Goal: Information Seeking & Learning: Learn about a topic

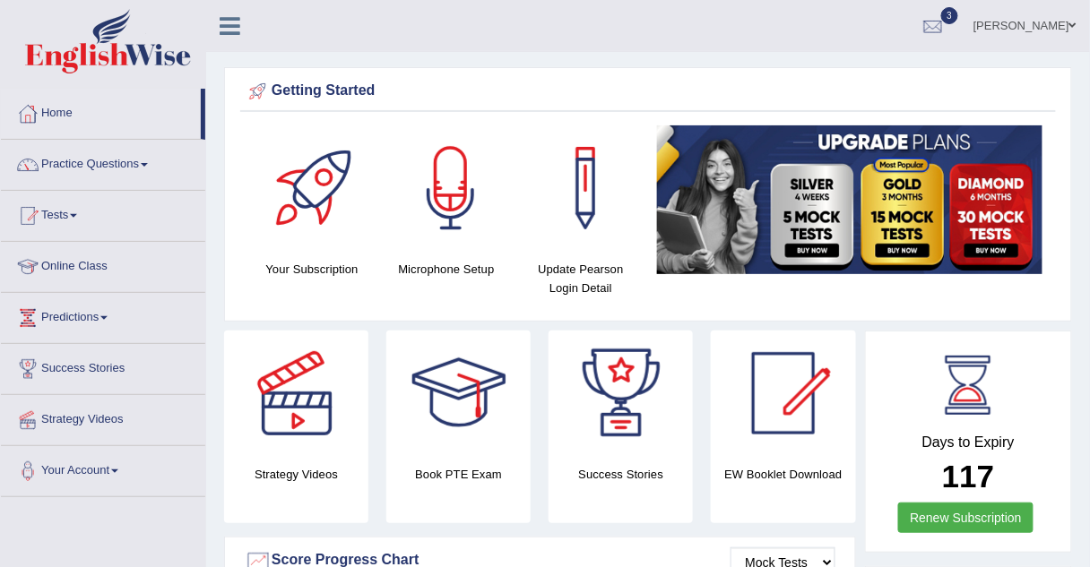
click at [62, 262] on link "Online Class" at bounding box center [103, 264] width 204 height 45
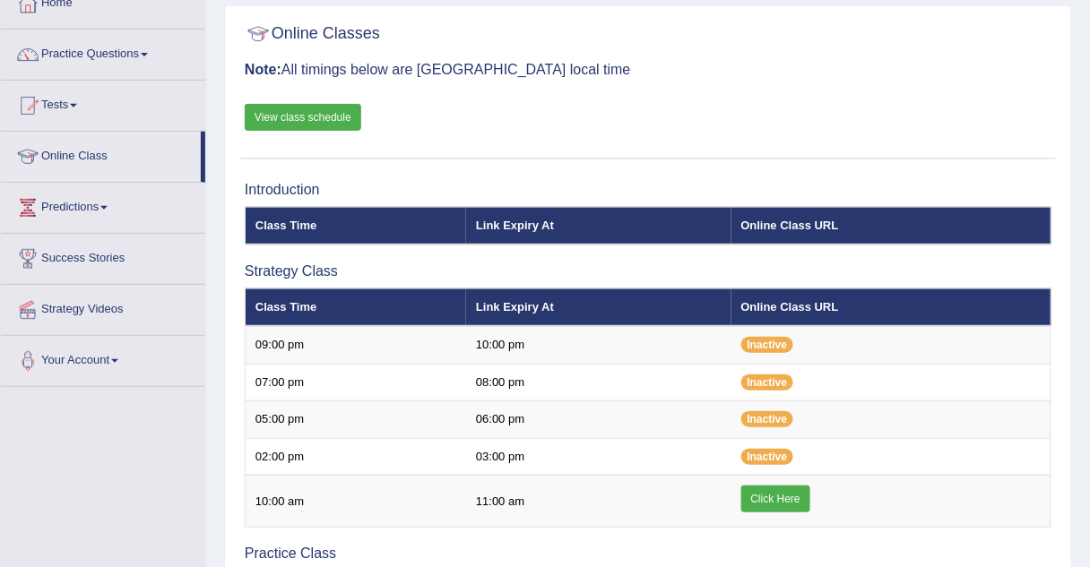
scroll to position [108, 0]
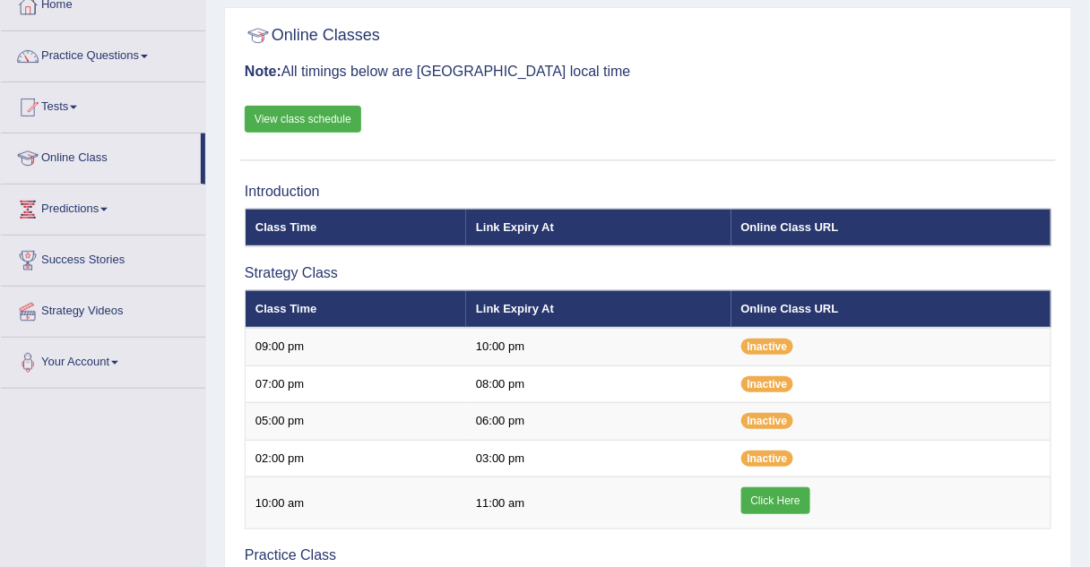
click at [282, 118] on link "View class schedule" at bounding box center [303, 119] width 117 height 27
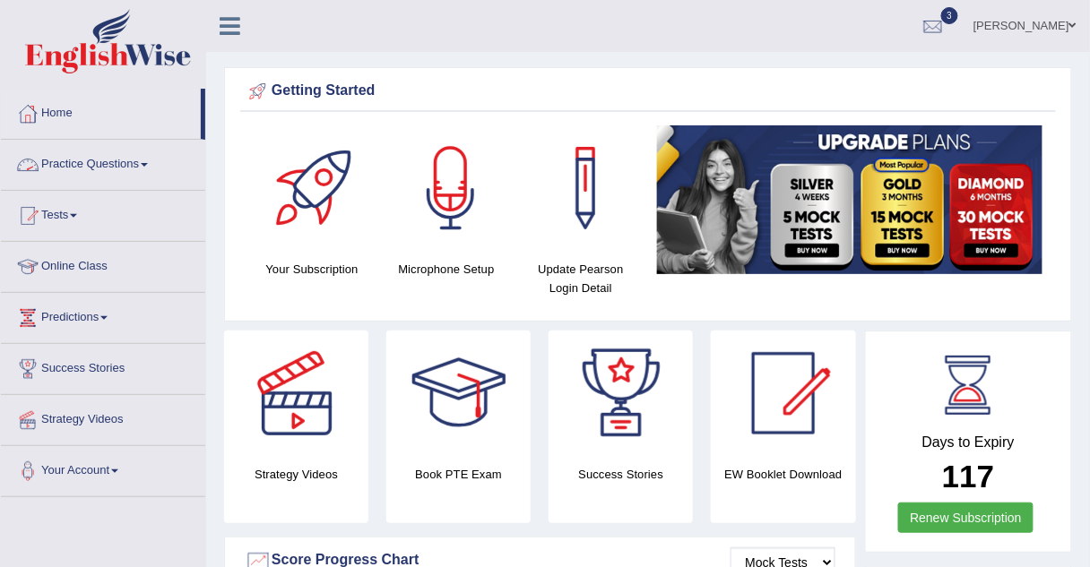
click at [51, 157] on link "Practice Questions" at bounding box center [103, 162] width 204 height 45
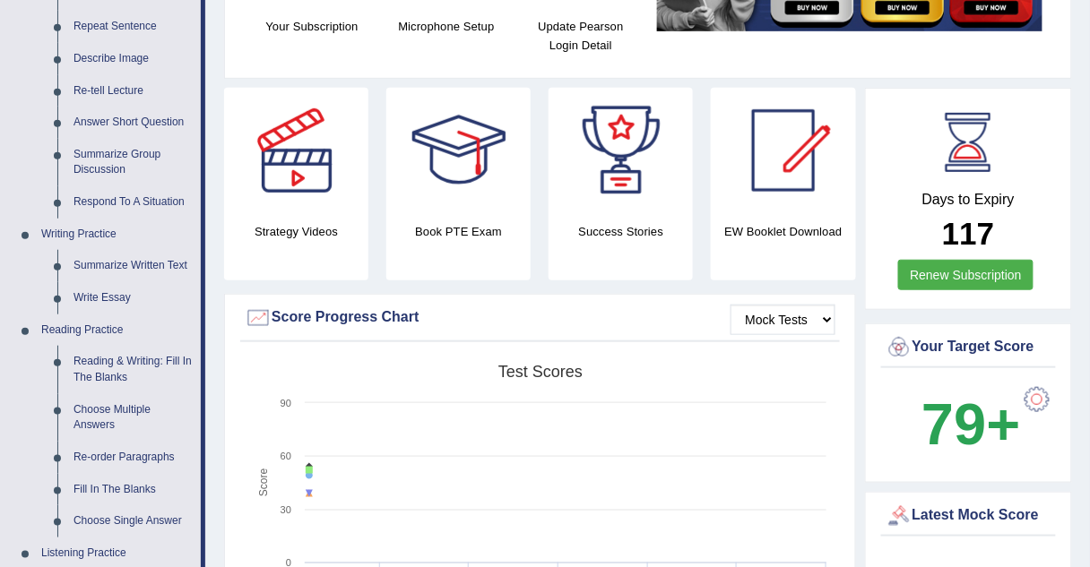
scroll to position [231, 0]
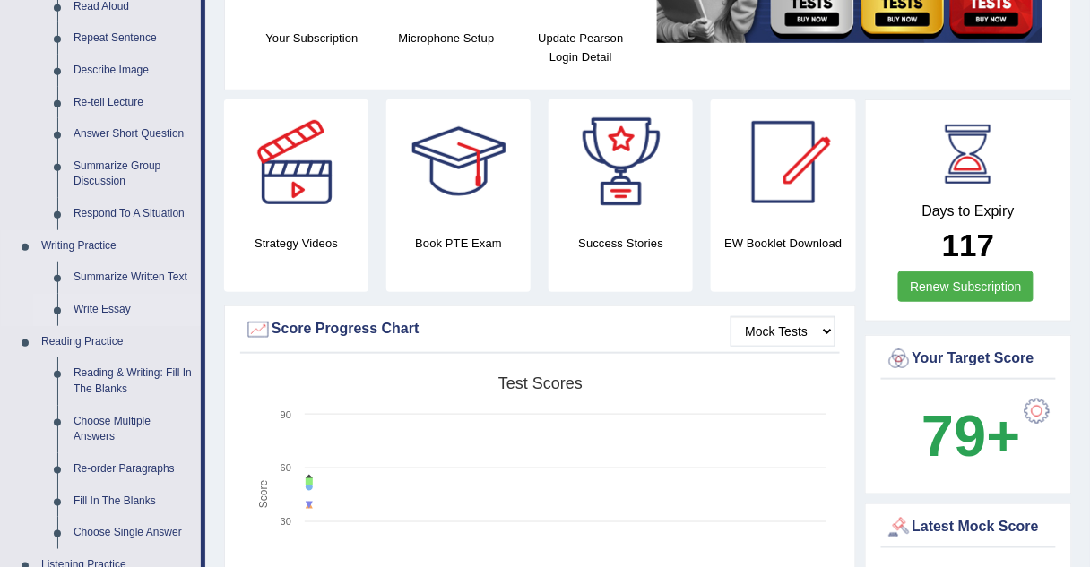
click at [94, 310] on link "Write Essay" at bounding box center [132, 310] width 135 height 32
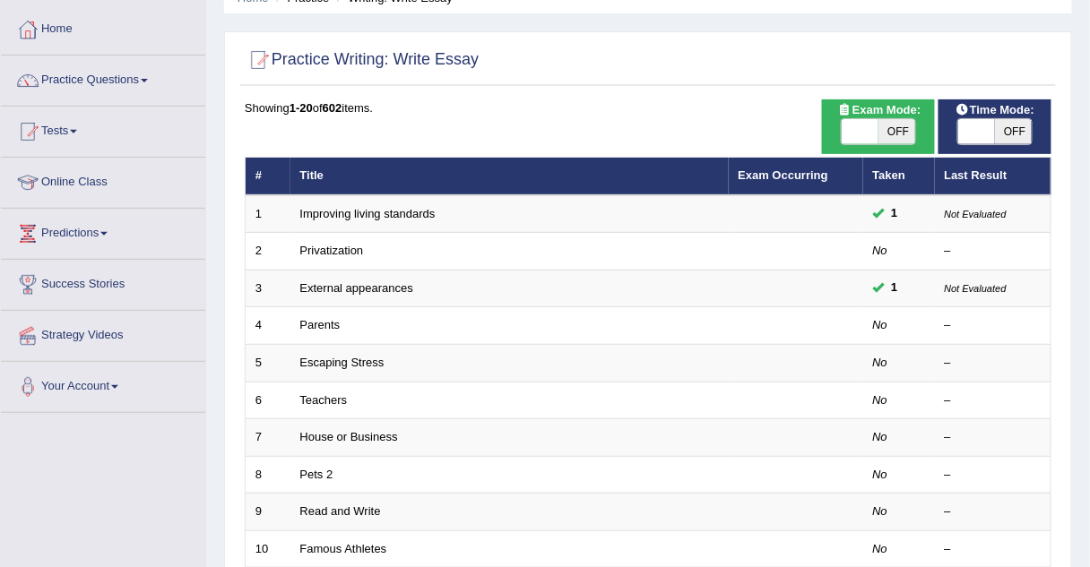
scroll to position [86, 0]
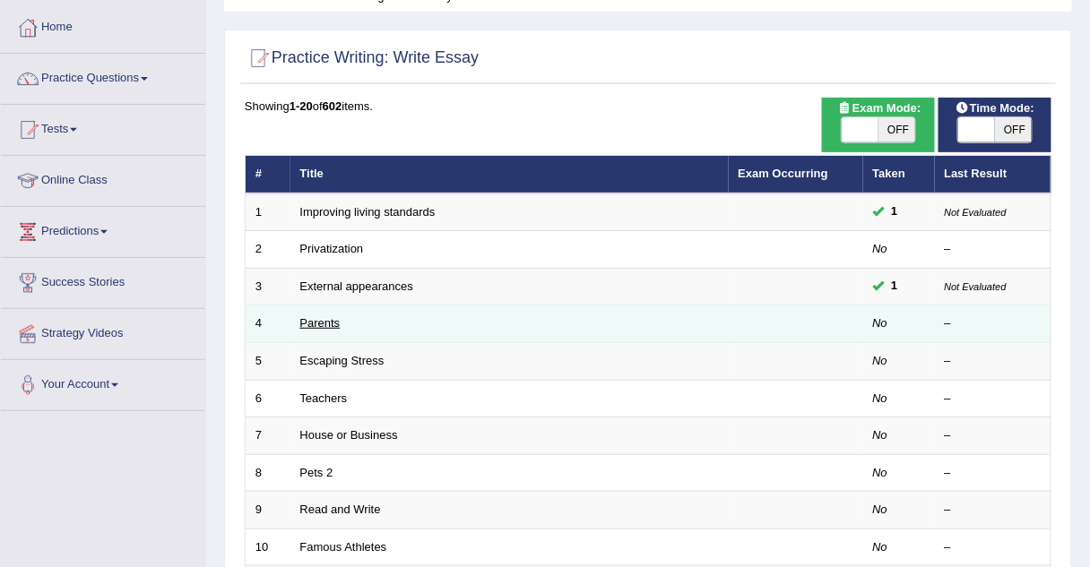
click at [307, 321] on link "Parents" at bounding box center [320, 322] width 40 height 13
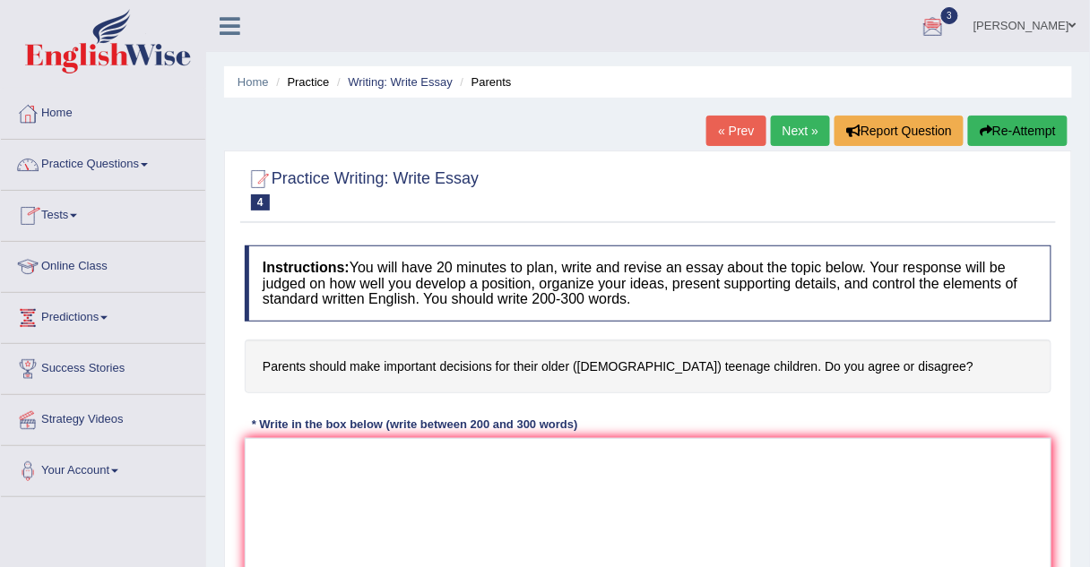
click at [84, 264] on link "Online Class" at bounding box center [103, 264] width 204 height 45
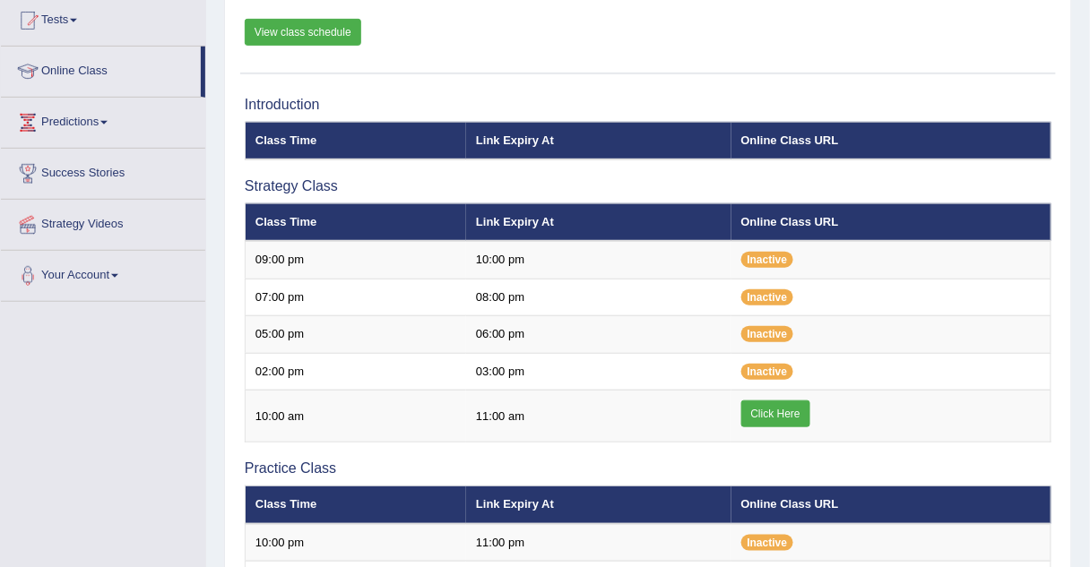
scroll to position [204, 0]
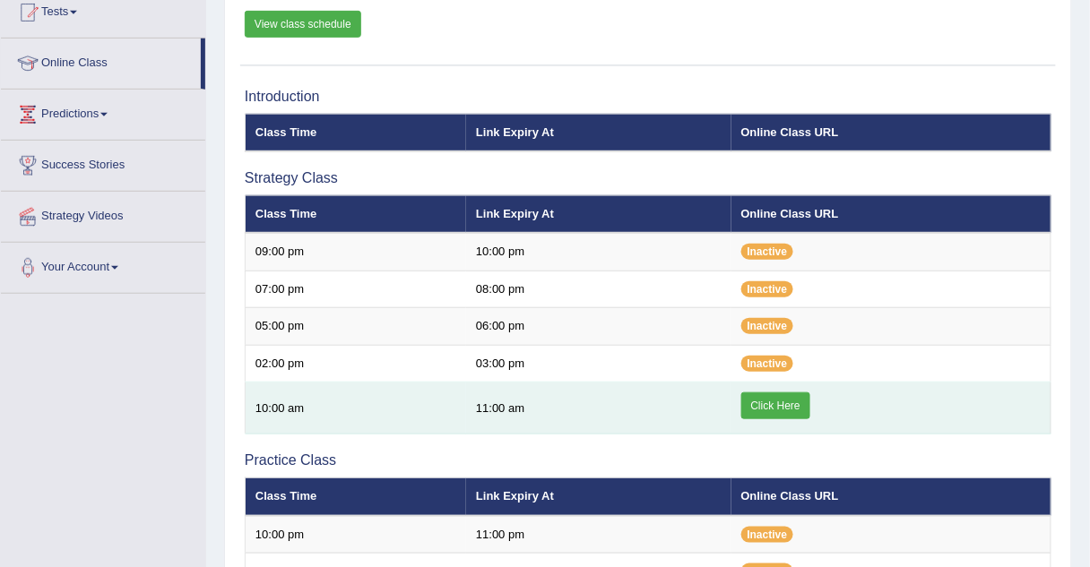
click at [754, 404] on link "Click Here" at bounding box center [775, 406] width 69 height 27
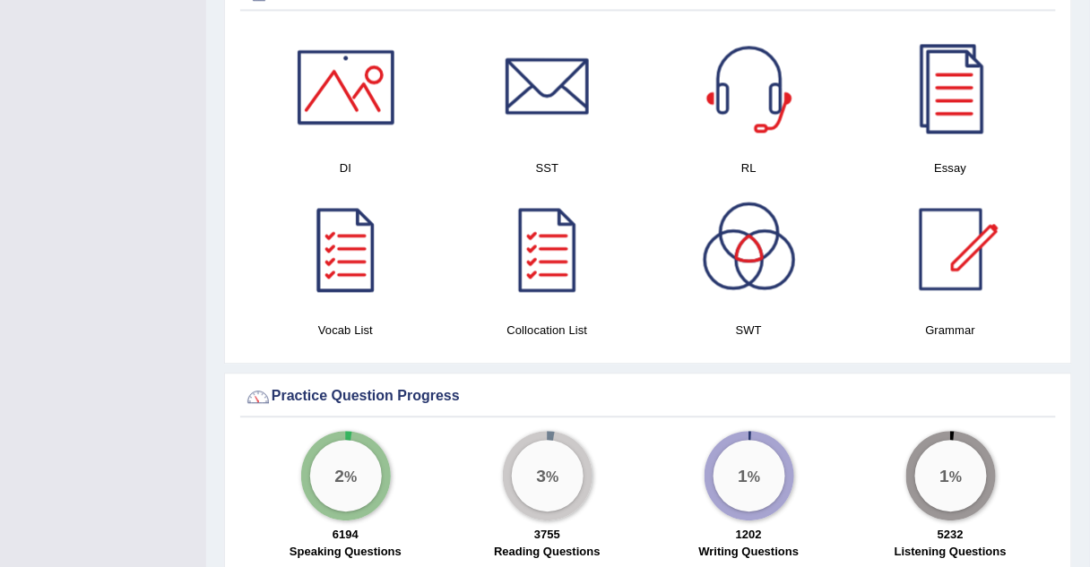
scroll to position [937, 0]
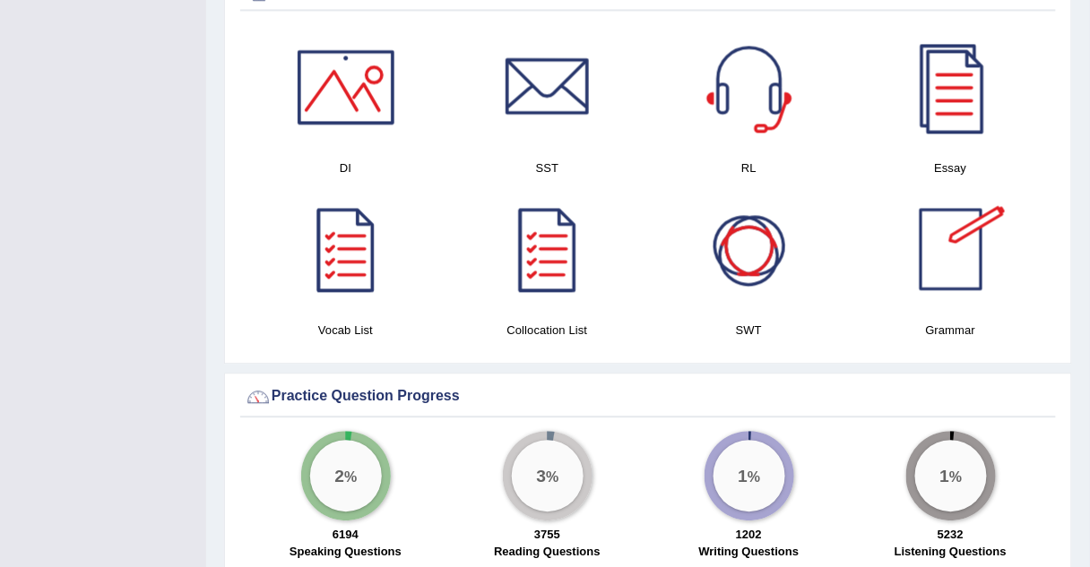
click at [970, 265] on div at bounding box center [951, 249] width 126 height 126
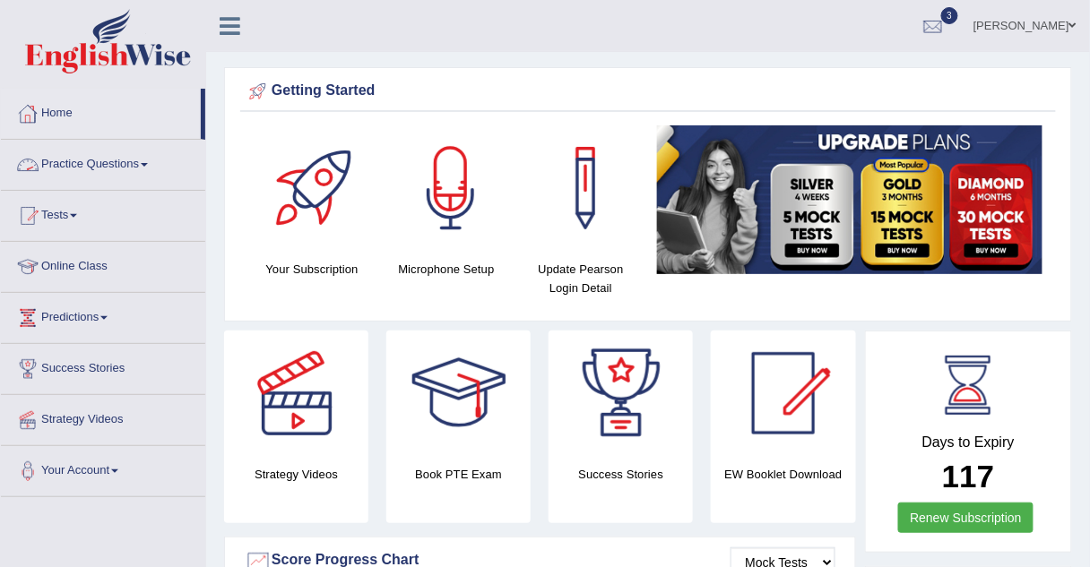
click at [113, 167] on link "Practice Questions" at bounding box center [103, 162] width 204 height 45
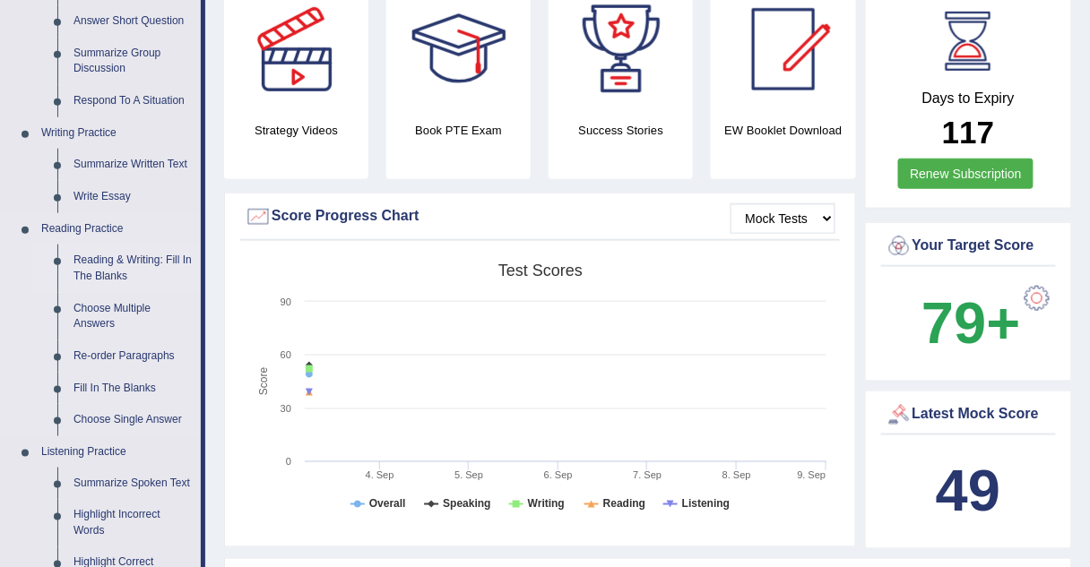
scroll to position [342, 0]
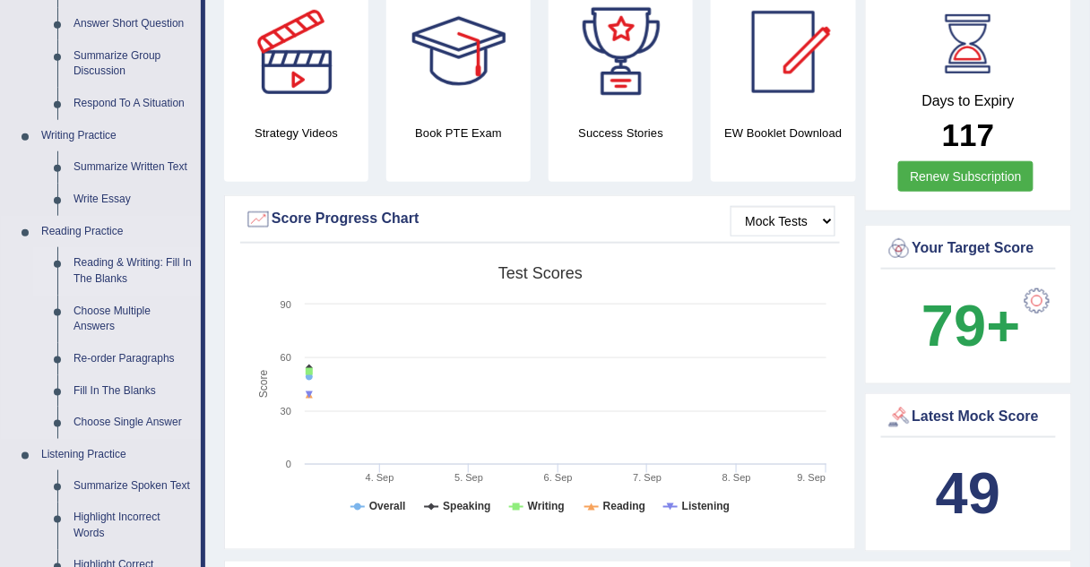
click at [108, 264] on link "Reading & Writing: Fill In The Blanks" at bounding box center [132, 271] width 135 height 48
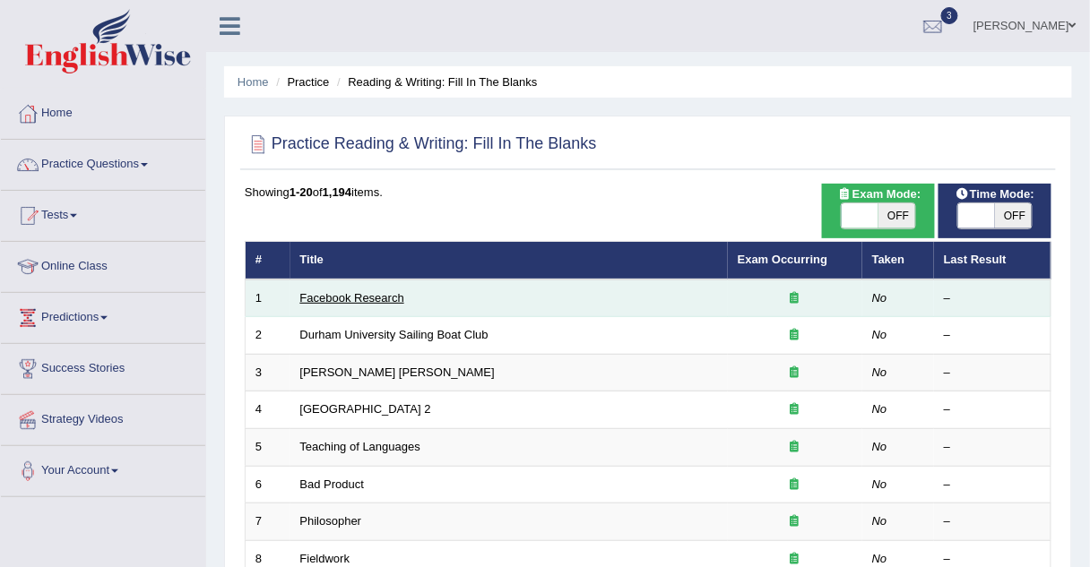
click at [353, 296] on link "Facebook Research" at bounding box center [352, 297] width 104 height 13
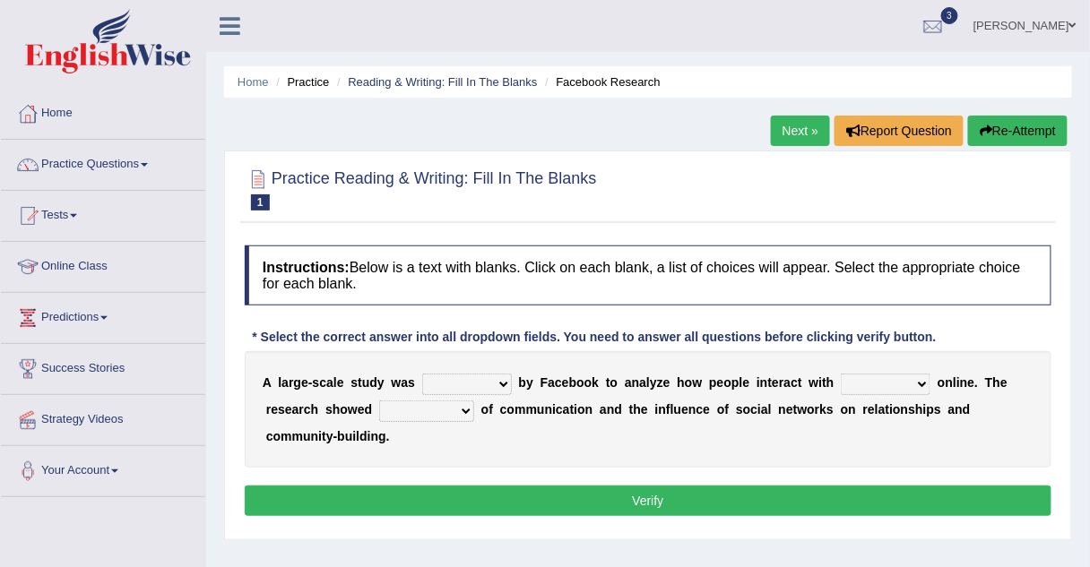
click at [428, 390] on select "surveyed had asked made" at bounding box center [467, 385] width 90 height 22
click at [422, 374] on select "surveyed had asked made" at bounding box center [467, 385] width 90 height 22
click at [478, 384] on select "surveyed had asked made" at bounding box center [467, 385] width 90 height 22
select select "surveyed"
click at [422, 374] on select "surveyed had asked made" at bounding box center [467, 385] width 90 height 22
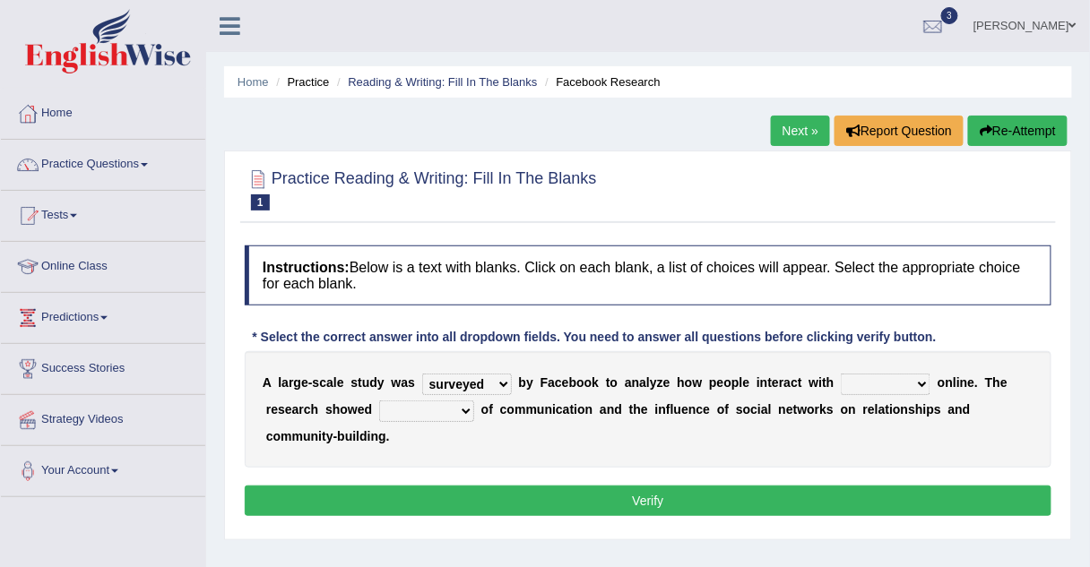
click at [856, 390] on select "together all each other another" at bounding box center [886, 385] width 90 height 22
select select "together"
click at [841, 374] on select "together all each other another" at bounding box center [886, 385] width 90 height 22
click at [379, 415] on select "advantages standards fellowships patterns" at bounding box center [426, 412] width 95 height 22
select select "advantages"
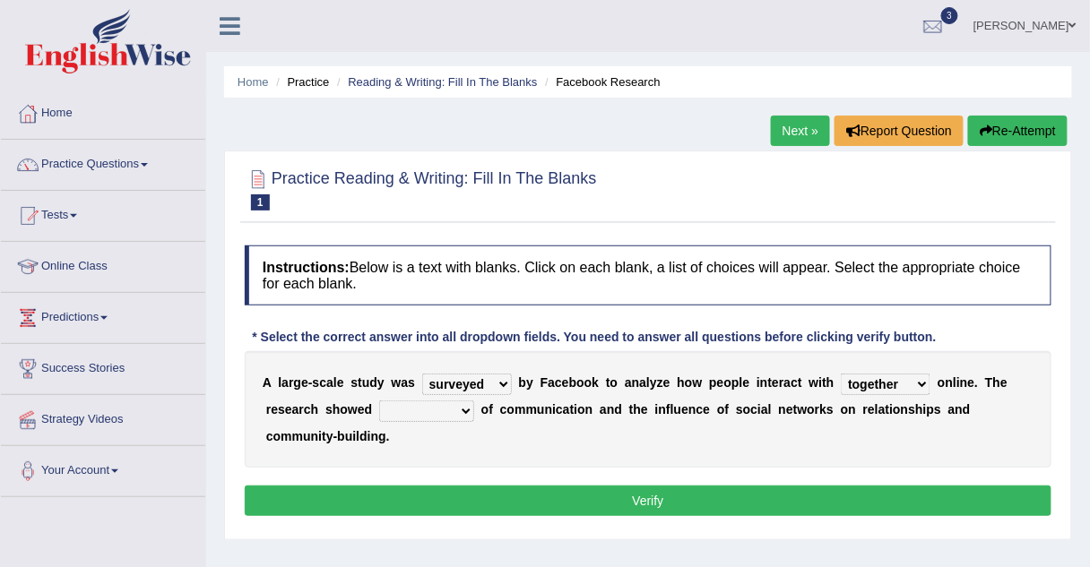
click at [379, 401] on select "advantages standards fellowships patterns" at bounding box center [426, 412] width 95 height 22
click at [395, 486] on button "Verify" at bounding box center [648, 501] width 807 height 30
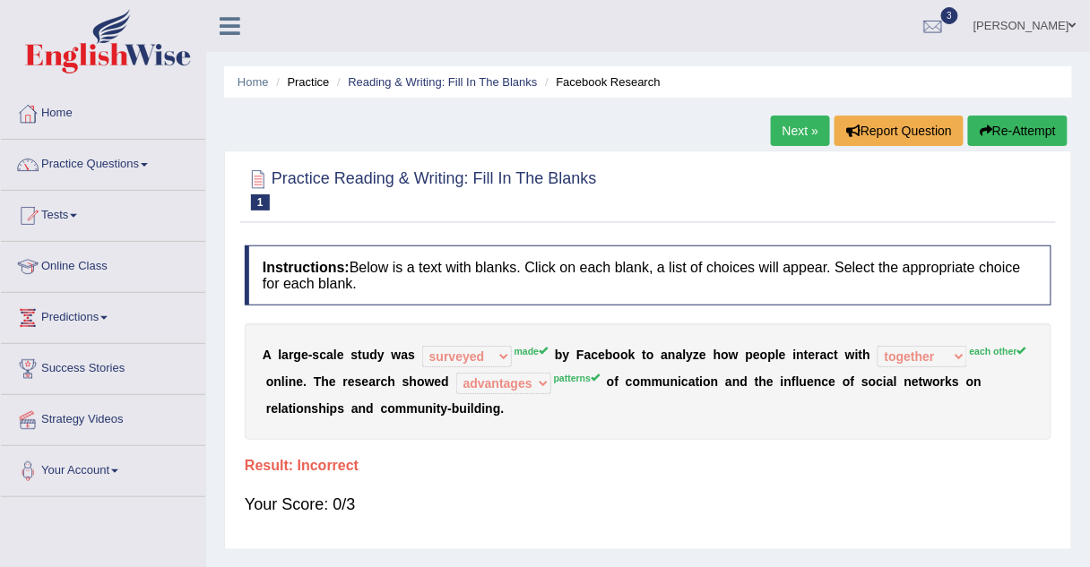
click at [785, 136] on link "Next »" at bounding box center [800, 131] width 59 height 30
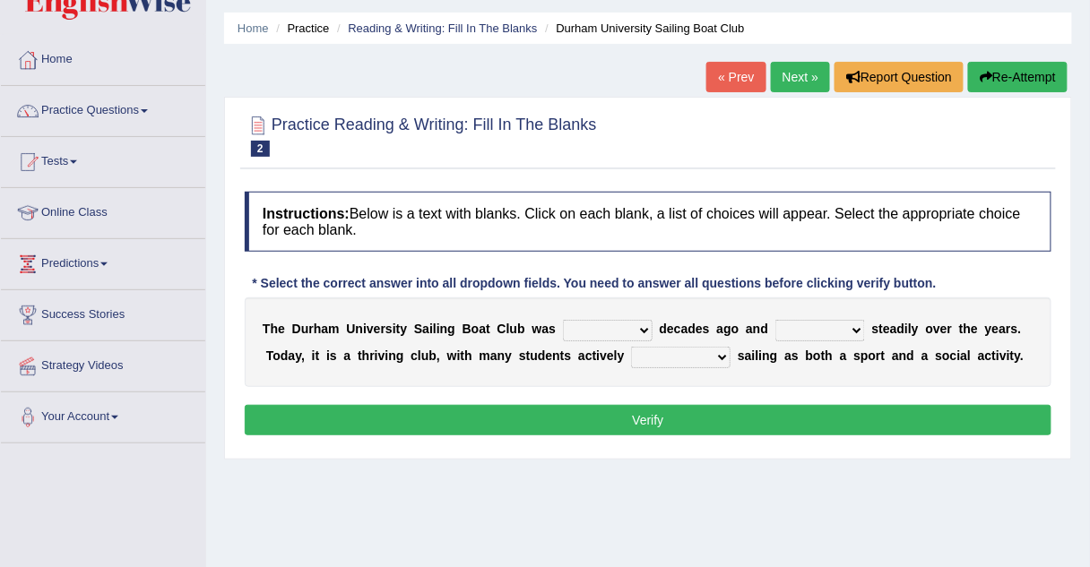
scroll to position [54, 0]
click at [568, 325] on select "found fund founded find" at bounding box center [608, 331] width 90 height 22
select select "founded"
click at [563, 320] on select "found fund founded find" at bounding box center [608, 331] width 90 height 22
click at [782, 334] on select "grow growing has grown grown" at bounding box center [820, 331] width 90 height 22
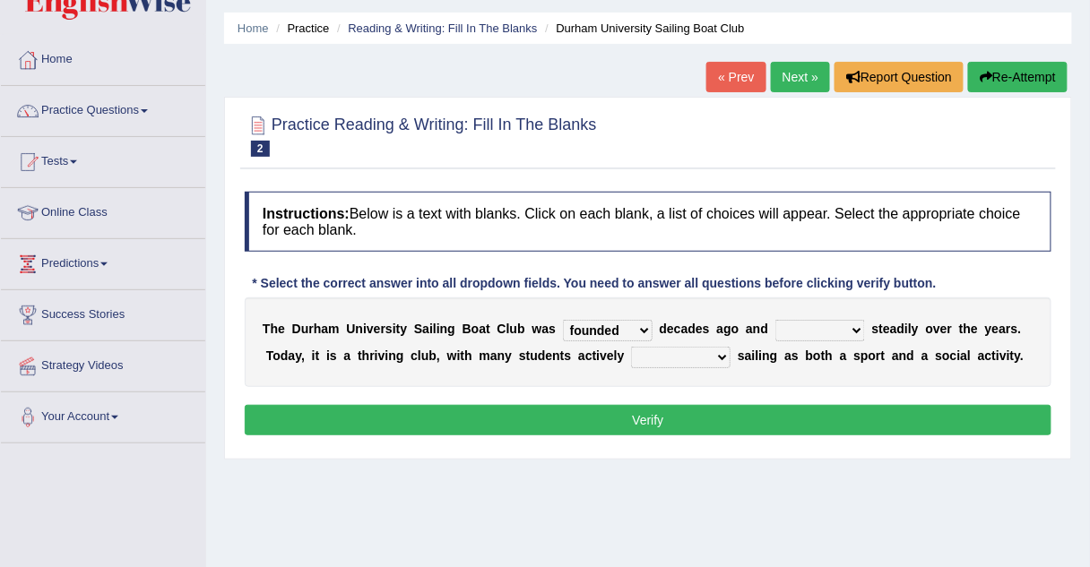
select select "grown"
click at [775, 320] on select "grow growing has grown grown" at bounding box center [820, 331] width 90 height 22
click at [631, 355] on select "enjoy enjoyed are enjoying enjoying" at bounding box center [681, 358] width 100 height 22
select select "enjoying"
click at [631, 347] on select "enjoy enjoyed are enjoying enjoying" at bounding box center [681, 358] width 100 height 22
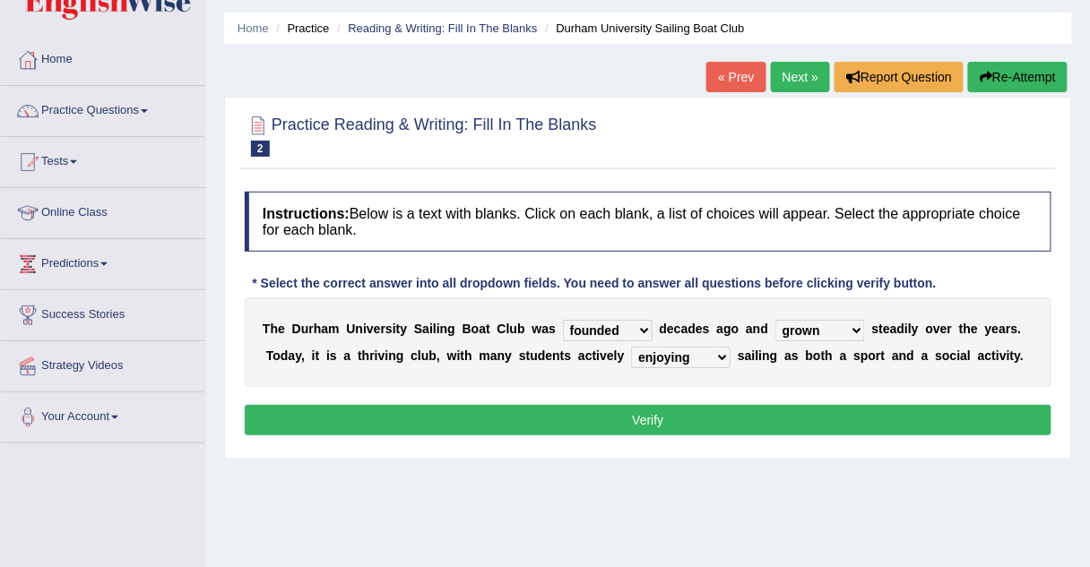
click at [602, 419] on button "Verify" at bounding box center [648, 420] width 807 height 30
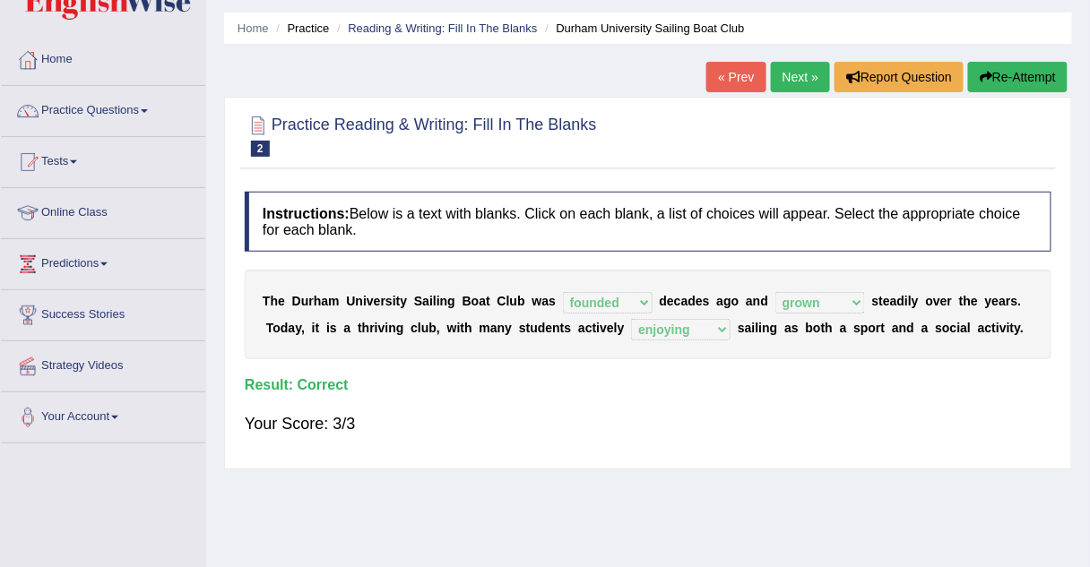
click at [798, 82] on link "Next »" at bounding box center [800, 77] width 59 height 30
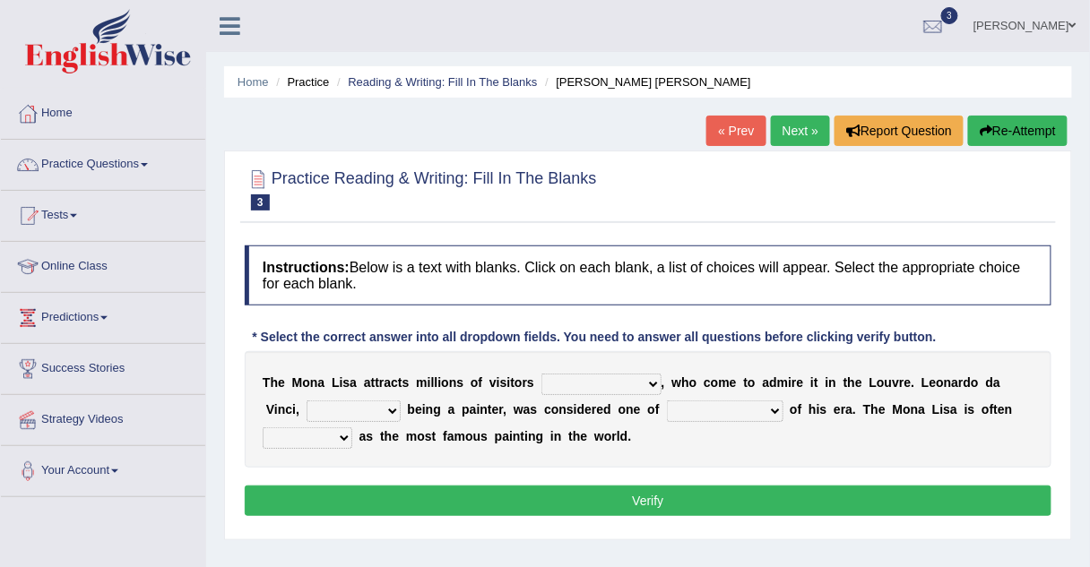
click at [559, 380] on select "around the year the all year all year round per year" at bounding box center [601, 385] width 120 height 22
select select "around the year"
click at [541, 374] on select "around the year the all year all year round per year" at bounding box center [601, 385] width 120 height 22
click at [339, 407] on select "rather than as much as as well as as long as" at bounding box center [354, 412] width 94 height 22
select select "as well as"
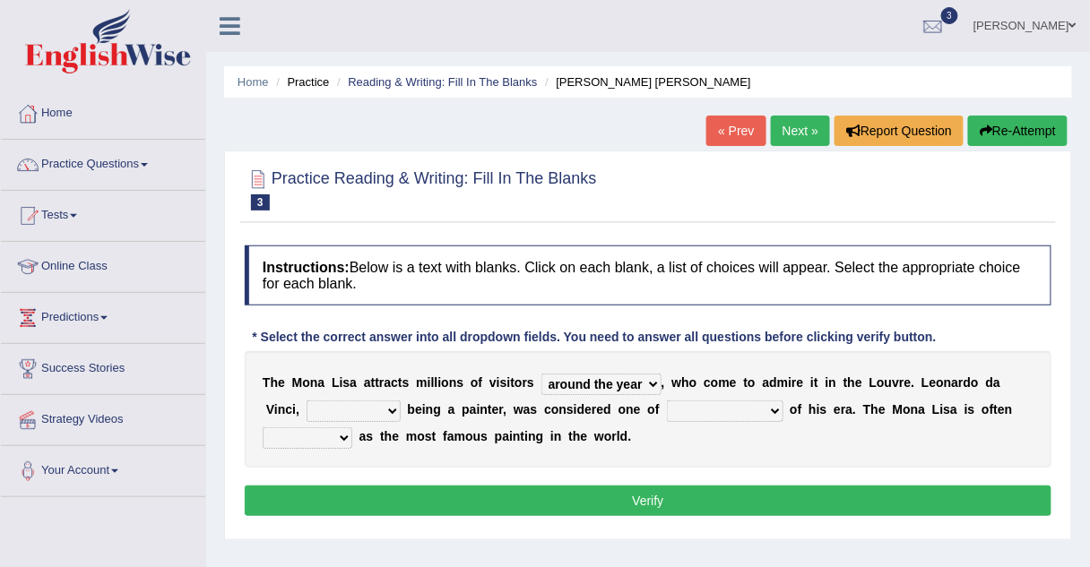
click at [307, 401] on select "rather than as much as as well as as long as" at bounding box center [354, 412] width 94 height 22
click at [667, 403] on select "better artists artist the better artist the best artists" at bounding box center [725, 412] width 117 height 22
select select "the best artists"
click at [667, 401] on select "better artists artist the better artist the best artists" at bounding box center [725, 412] width 117 height 22
click at [352, 428] on select "classified suggested predicted described" at bounding box center [308, 439] width 90 height 22
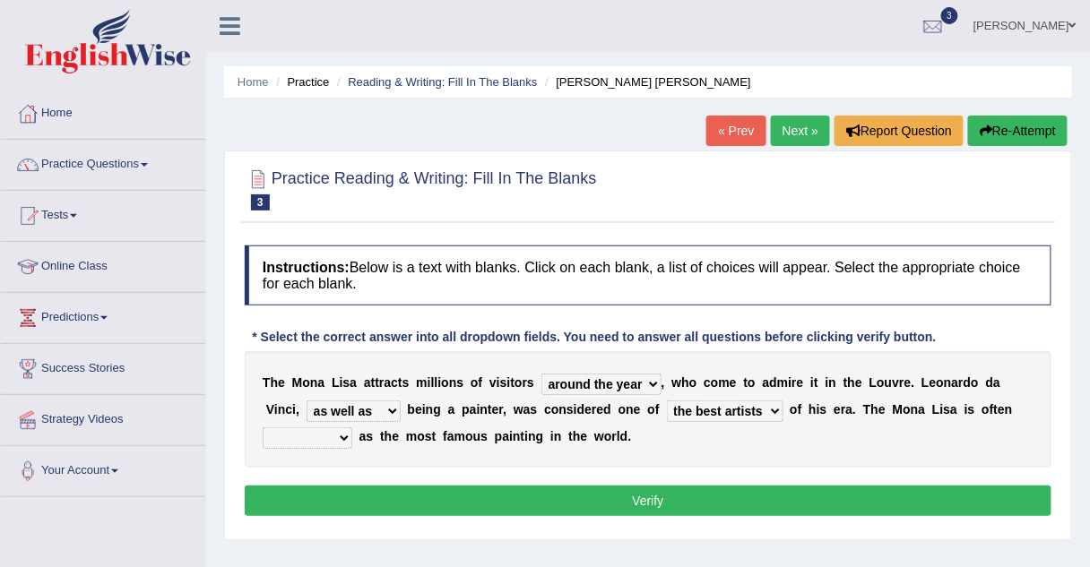
select select "described"
click at [352, 428] on select "classified suggested predicted described" at bounding box center [308, 439] width 90 height 22
click at [931, 492] on button "Verify" at bounding box center [648, 501] width 807 height 30
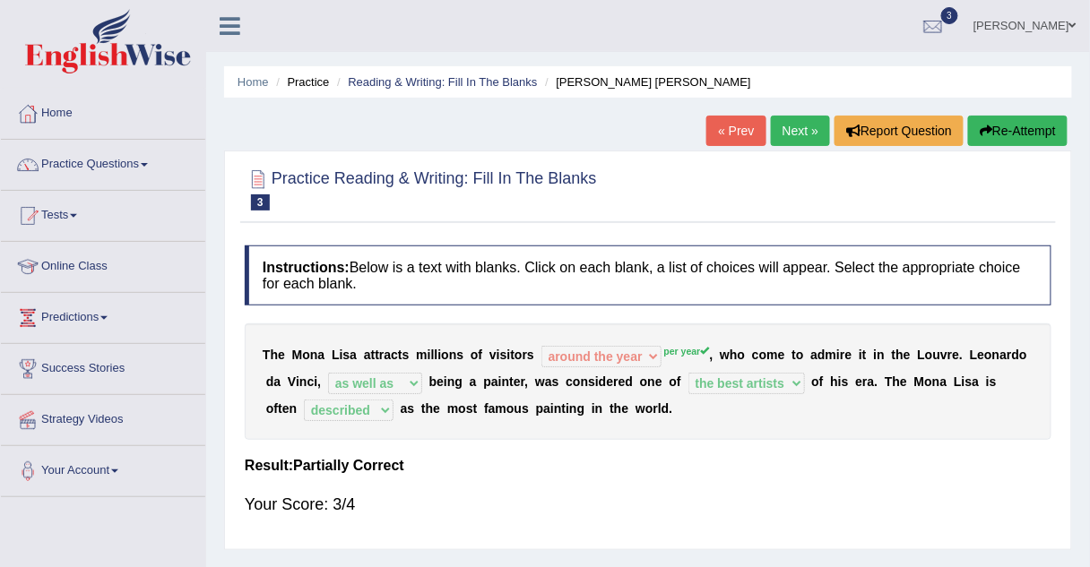
click at [809, 129] on link "Next »" at bounding box center [800, 131] width 59 height 30
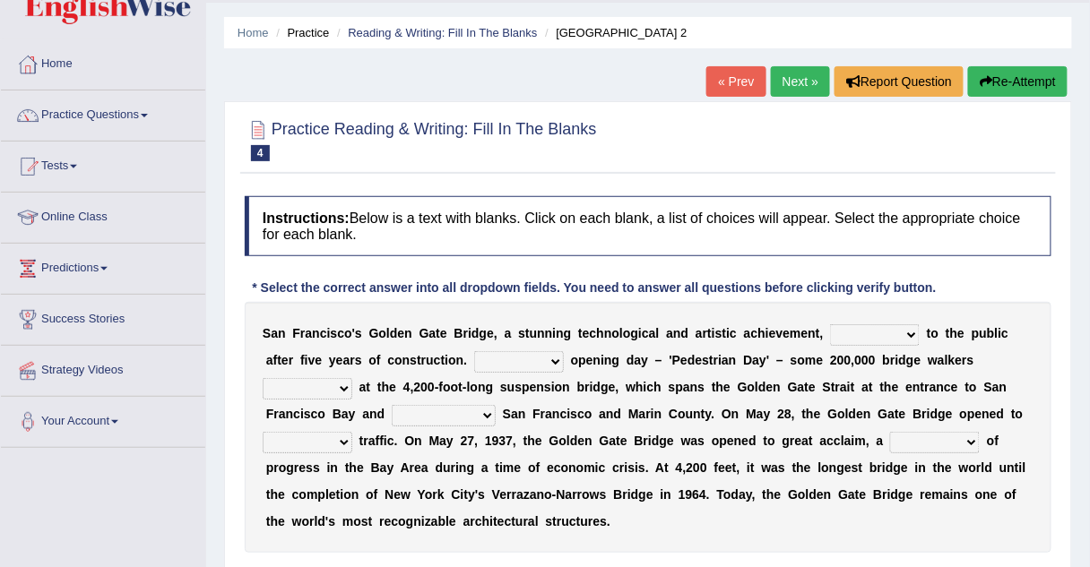
scroll to position [68, 0]
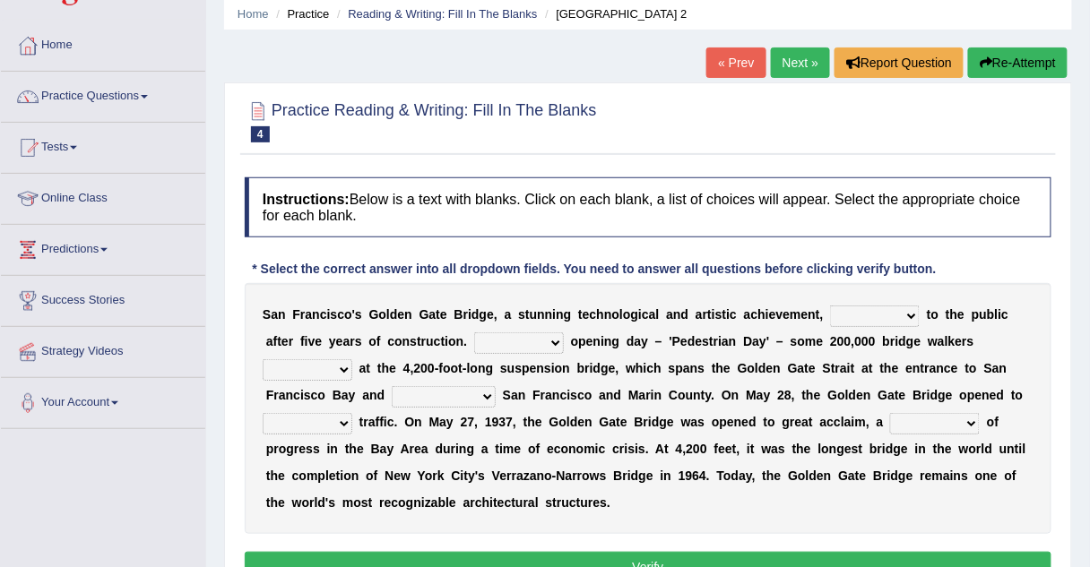
click at [830, 315] on select "opens closes appears equals" at bounding box center [875, 317] width 90 height 22
select select "appears"
click at [830, 306] on select "opens closes appears equals" at bounding box center [875, 317] width 90 height 22
click at [474, 346] on select "On During Since When" at bounding box center [519, 344] width 90 height 22
click at [352, 359] on select "stationed looked marveled laughed" at bounding box center [308, 370] width 90 height 22
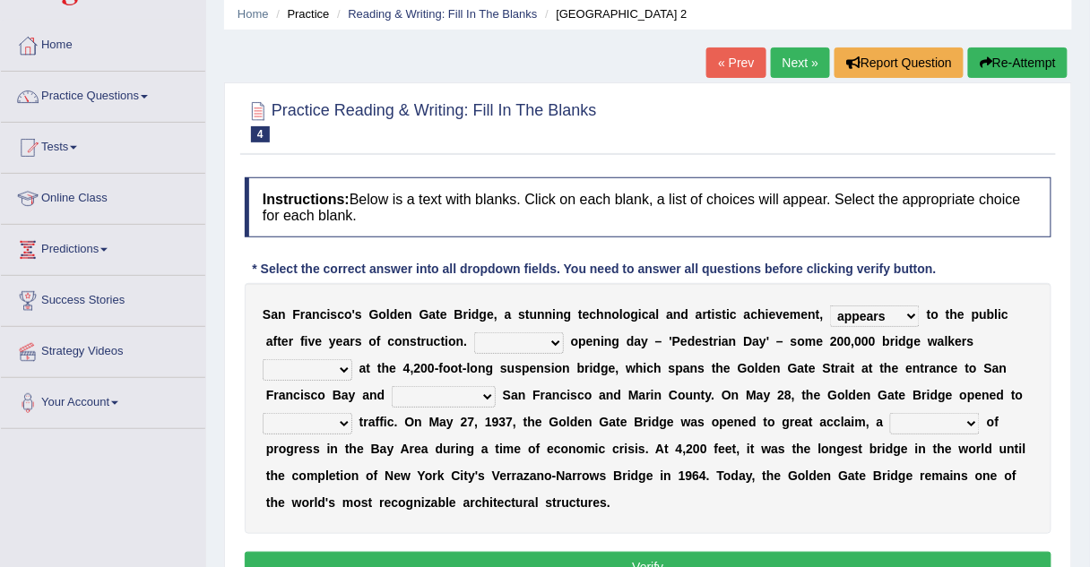
select select "looked"
click at [352, 359] on select "stationed looked marveled laughed" at bounding box center [308, 370] width 90 height 22
click at [474, 342] on select "On During Since When" at bounding box center [519, 344] width 90 height 22
select select "On"
click at [474, 333] on select "On During Since When" at bounding box center [519, 344] width 90 height 22
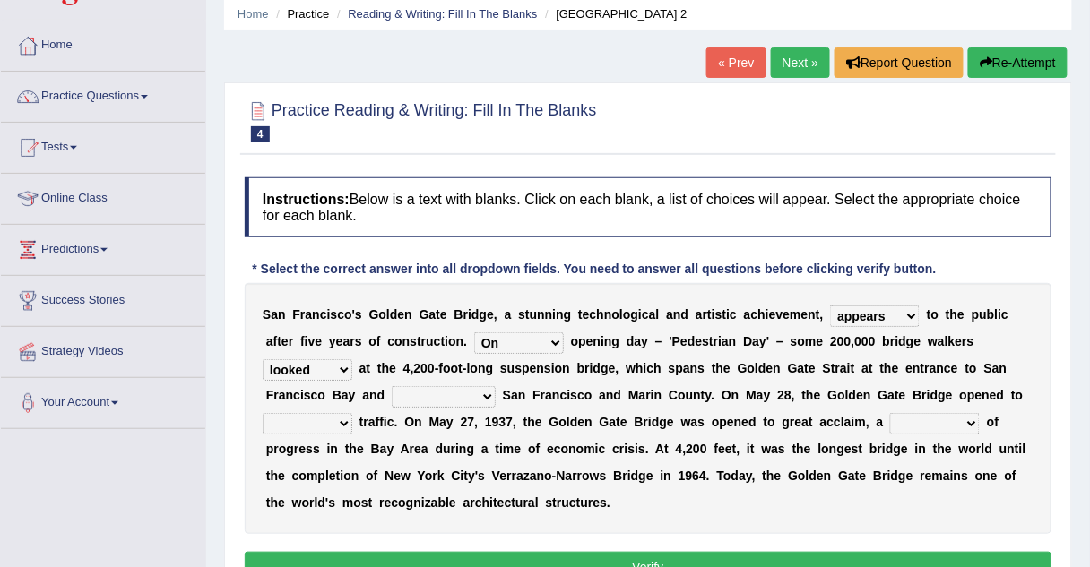
click at [392, 399] on select "separates connects channels differentiates" at bounding box center [444, 397] width 104 height 22
select select "connects"
click at [392, 386] on select "separates connects channels differentiates" at bounding box center [444, 397] width 104 height 22
click at [352, 413] on select "aquatic vehicular airborne watertight" at bounding box center [308, 424] width 90 height 22
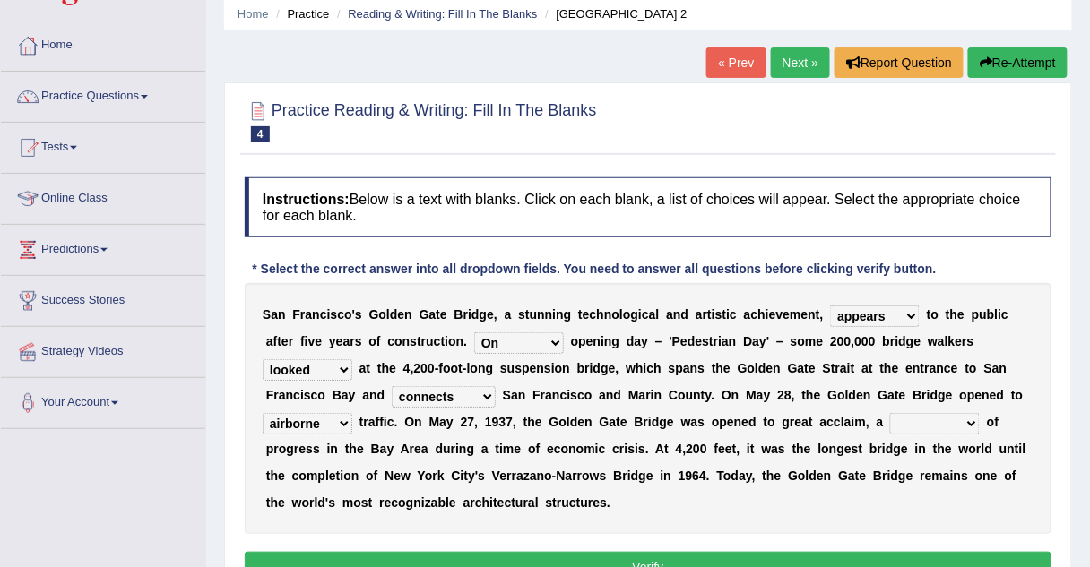
click at [352, 413] on select "aquatic vehicular airborne watertight" at bounding box center [308, 424] width 90 height 22
select select "vehicular"
click at [352, 413] on select "aquatic vehicular airborne watertight" at bounding box center [308, 424] width 90 height 22
click at [890, 427] on select "denial symbol technique yield" at bounding box center [935, 424] width 90 height 22
select select "symbol"
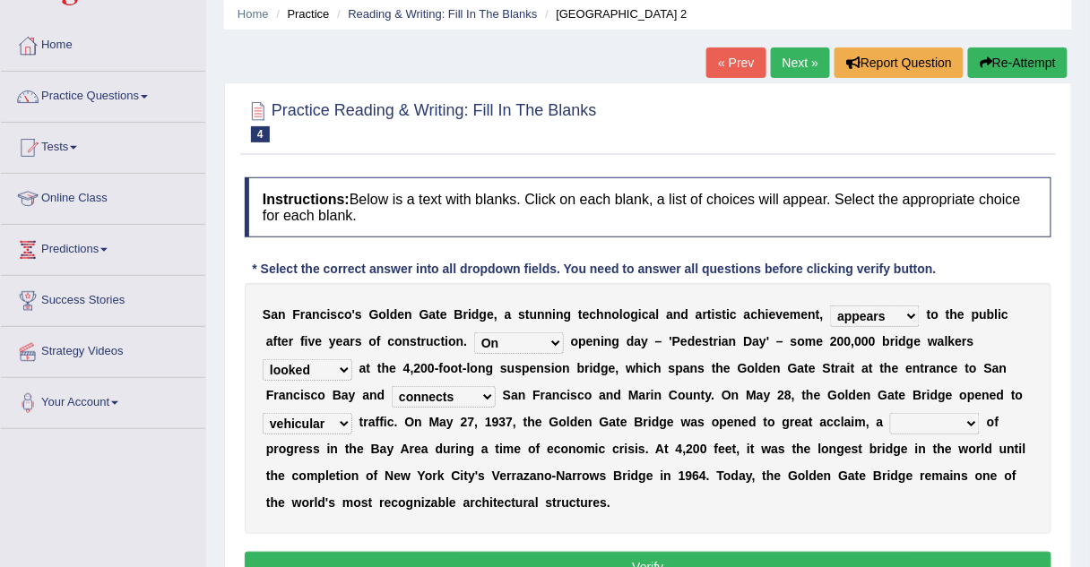
click at [890, 413] on select "denial symbol technique yield" at bounding box center [935, 424] width 90 height 22
click at [607, 556] on button "Verify" at bounding box center [648, 567] width 807 height 30
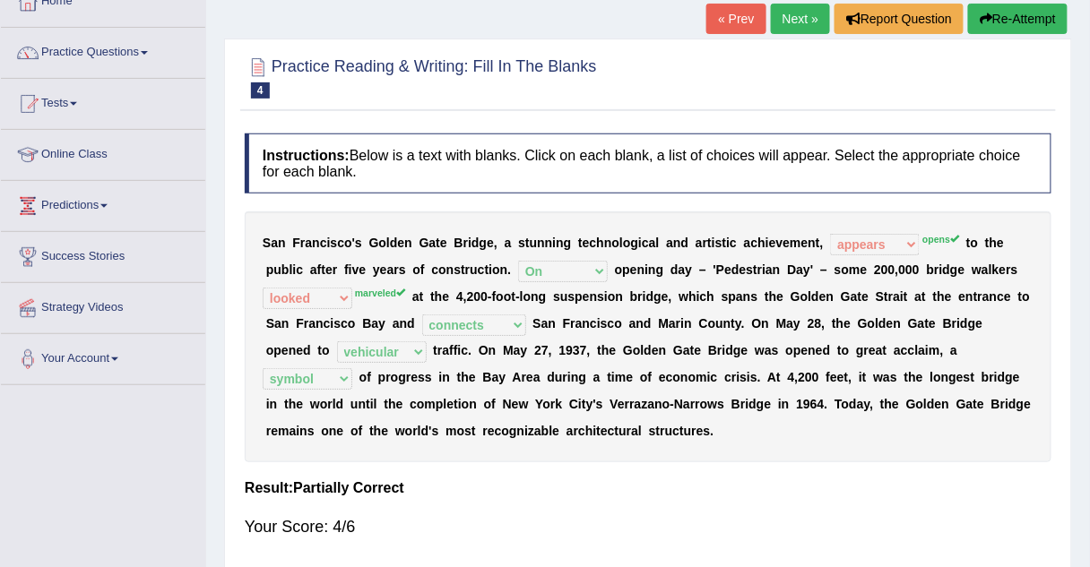
scroll to position [106, 0]
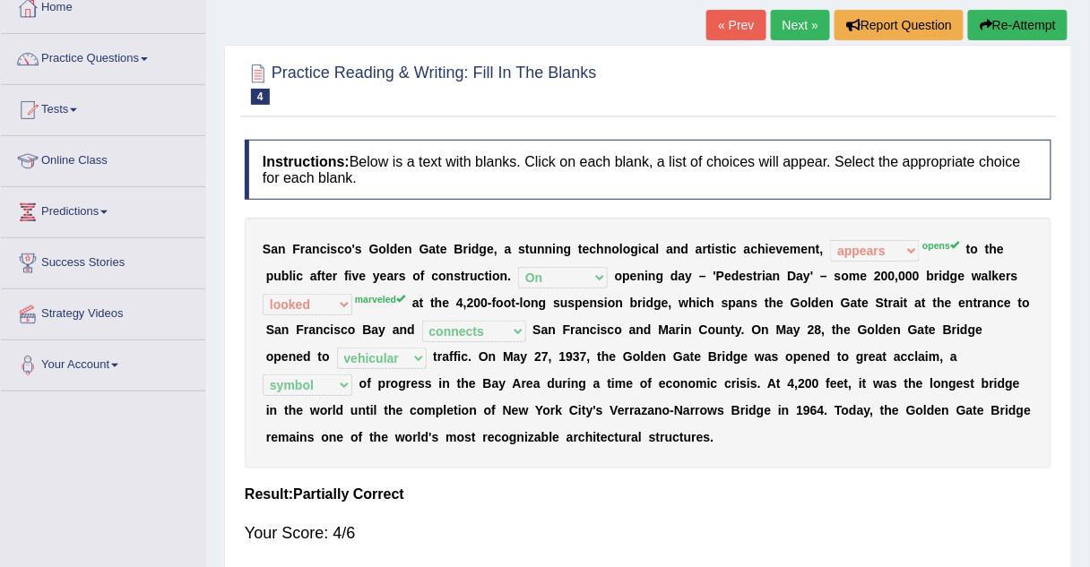
click at [801, 30] on link "Next »" at bounding box center [800, 25] width 59 height 30
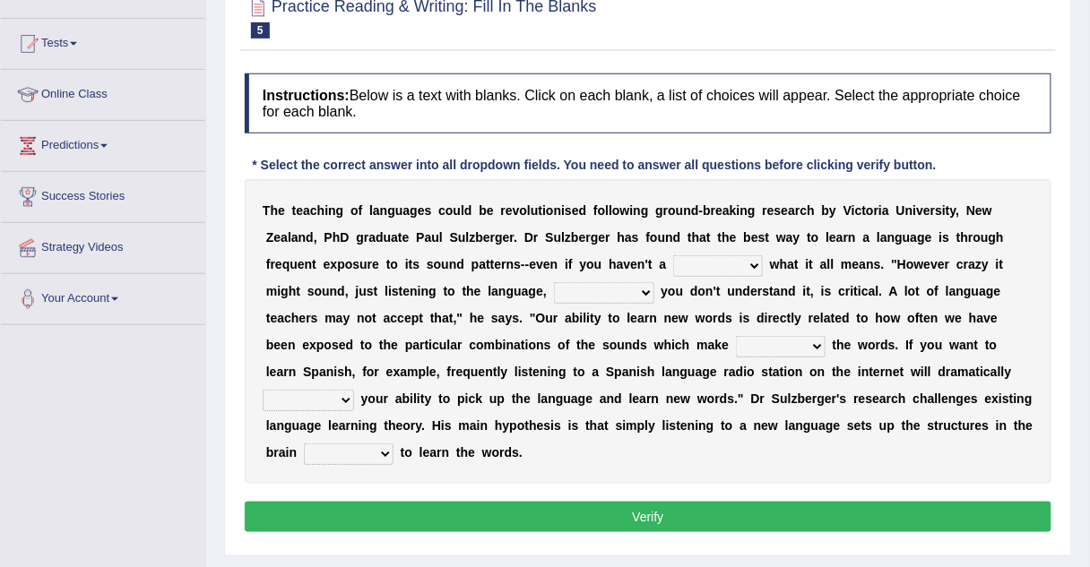
scroll to position [173, 0]
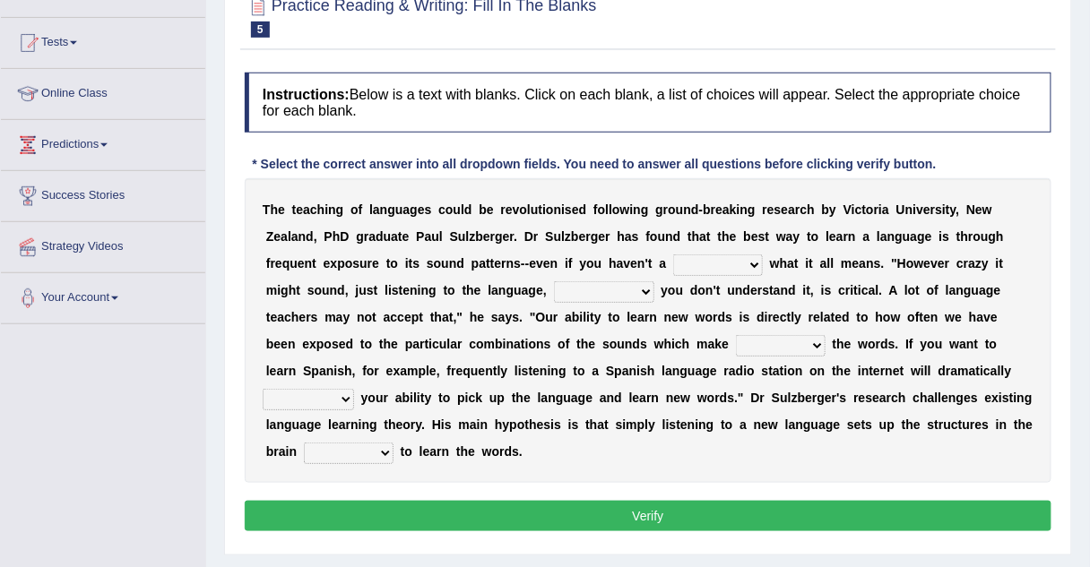
click at [673, 264] on select "dew claw clue due" at bounding box center [718, 266] width 90 height 22
select select "clue"
click at [673, 255] on select "dew claw clue due" at bounding box center [718, 266] width 90 height 22
click at [554, 291] on select "but also all together even though if so" at bounding box center [604, 293] width 100 height 22
select select "even though"
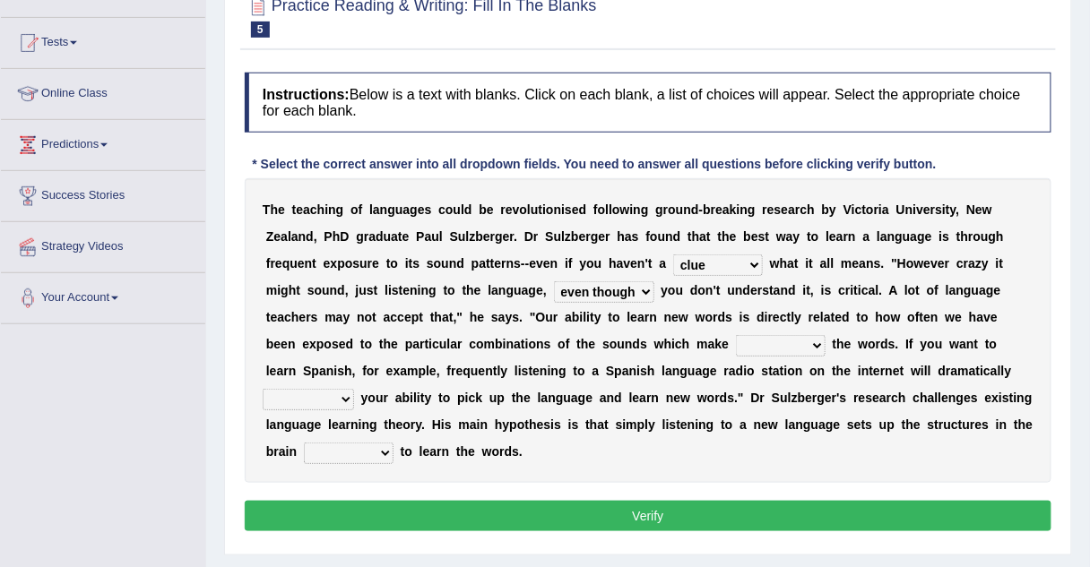
click at [554, 282] on select "but also all together even though if so" at bounding box center [604, 293] width 100 height 22
click at [736, 342] on select "down up of on" at bounding box center [781, 346] width 90 height 22
select select "up"
click at [736, 335] on select "down up of on" at bounding box center [781, 346] width 90 height 22
click at [354, 389] on select "evaluate exaggerate describe boost" at bounding box center [308, 400] width 91 height 22
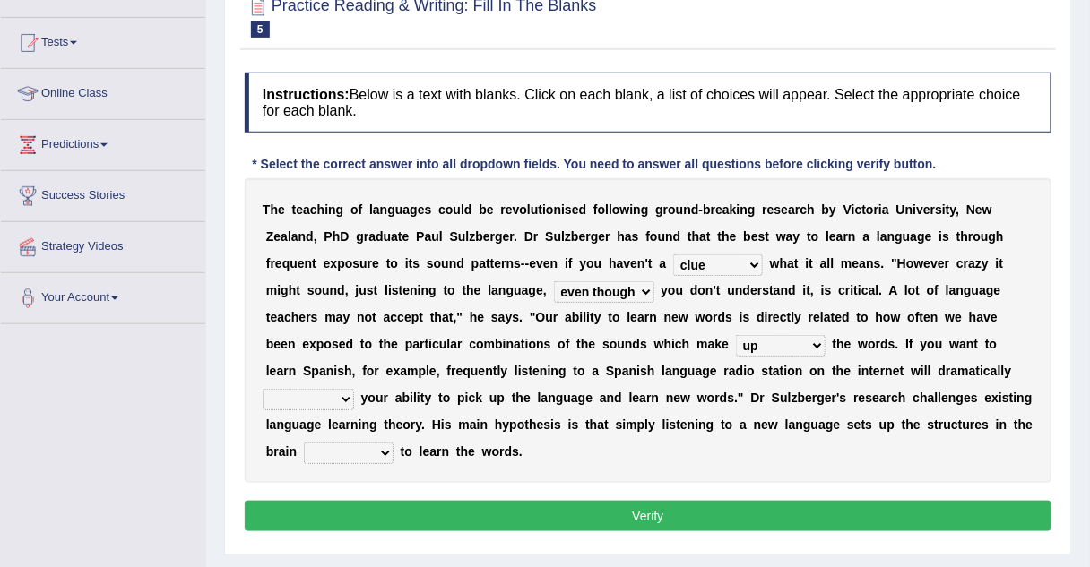
select select "boost"
click at [354, 389] on select "evaluate exaggerate describe boost" at bounding box center [308, 400] width 91 height 22
click at [525, 456] on div "Instructions: Below is a text with blanks. Click on each blank, a list of choic…" at bounding box center [648, 305] width 816 height 482
click at [394, 443] on select "requiring required directed to require" at bounding box center [349, 454] width 90 height 22
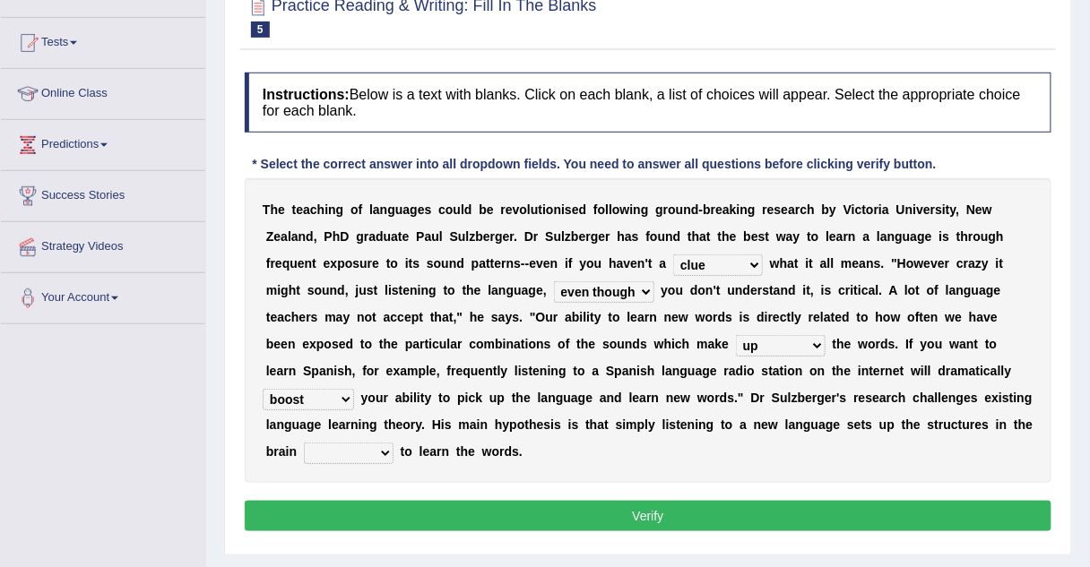
select select "requiring"
click at [394, 443] on select "requiring required directed to require" at bounding box center [349, 454] width 90 height 22
click at [595, 501] on button "Verify" at bounding box center [648, 516] width 807 height 30
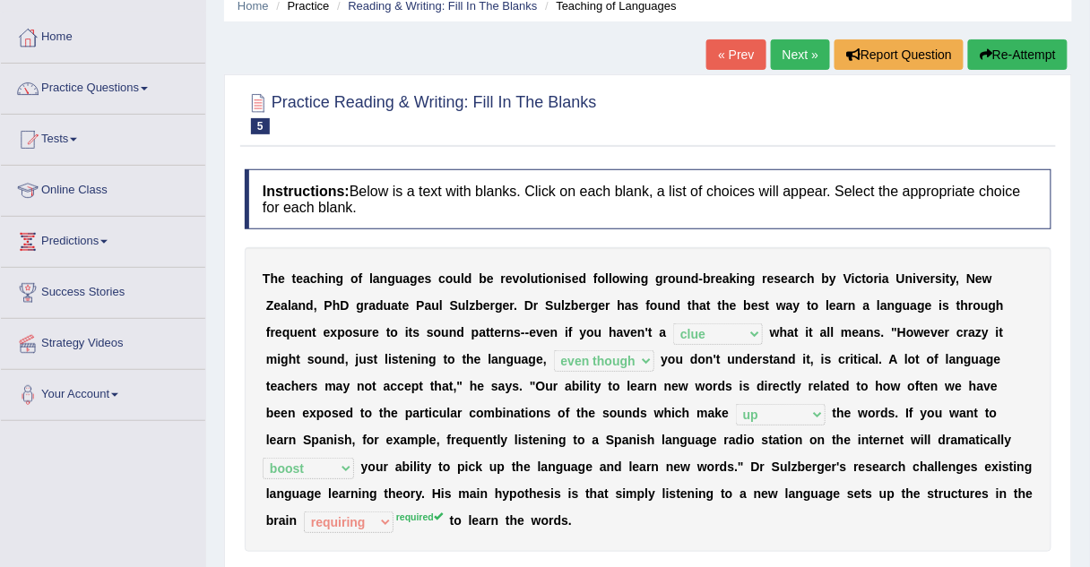
scroll to position [76, 0]
click at [798, 56] on link "Next »" at bounding box center [800, 54] width 59 height 30
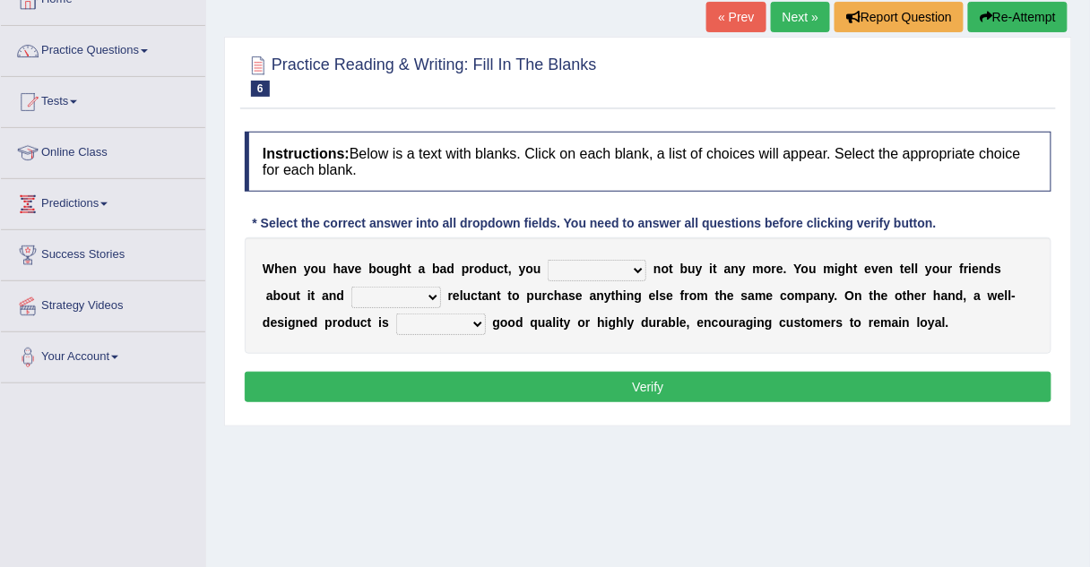
scroll to position [115, 0]
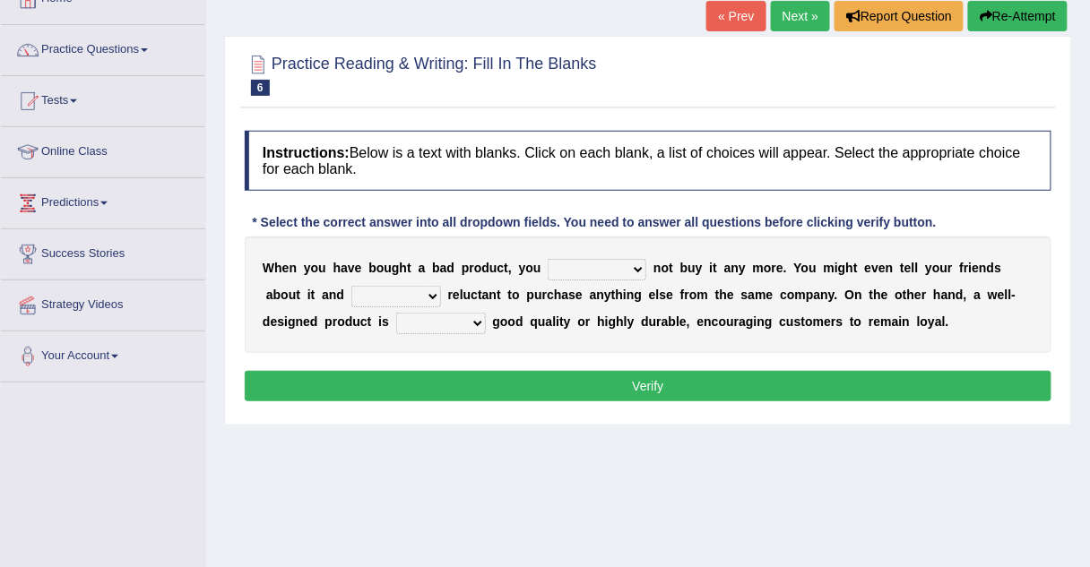
click at [555, 269] on select "would have should have should" at bounding box center [597, 270] width 99 height 22
click at [548, 259] on select "would have should have should" at bounding box center [597, 270] width 99 height 22
click at [567, 276] on select "would have should have should" at bounding box center [597, 270] width 99 height 22
select select "should"
click at [548, 259] on select "would have should have should" at bounding box center [597, 270] width 99 height 22
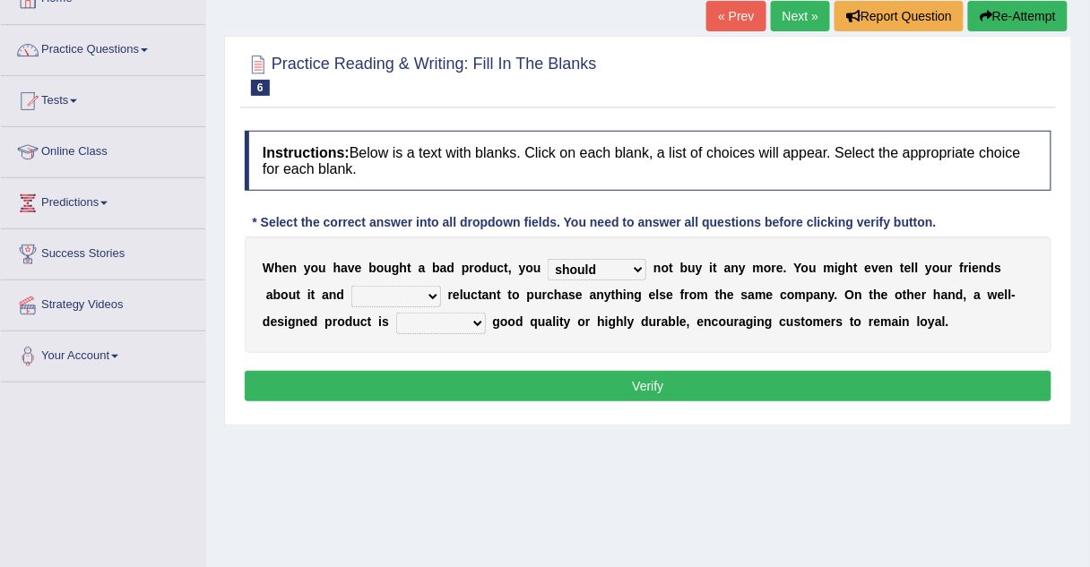
click at [351, 291] on select "is are be being" at bounding box center [396, 297] width 90 height 22
select select "being"
click at [351, 286] on select "is are be being" at bounding box center [396, 297] width 90 height 22
click at [396, 322] on select "both also neither either" at bounding box center [441, 324] width 90 height 22
select select "both"
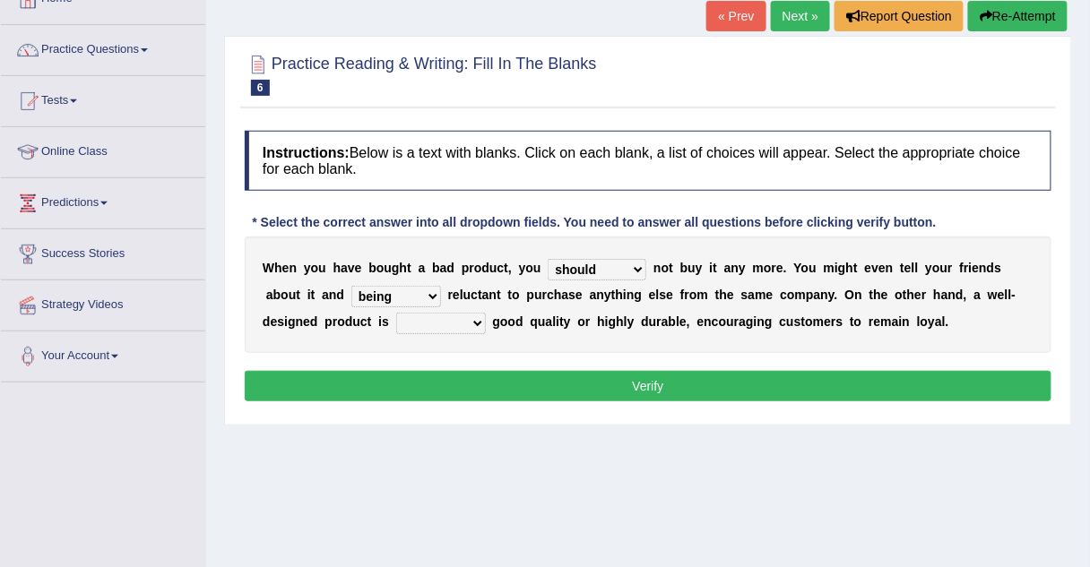
click at [396, 313] on select "both also neither either" at bounding box center [441, 324] width 90 height 22
click at [322, 373] on button "Verify" at bounding box center [648, 386] width 807 height 30
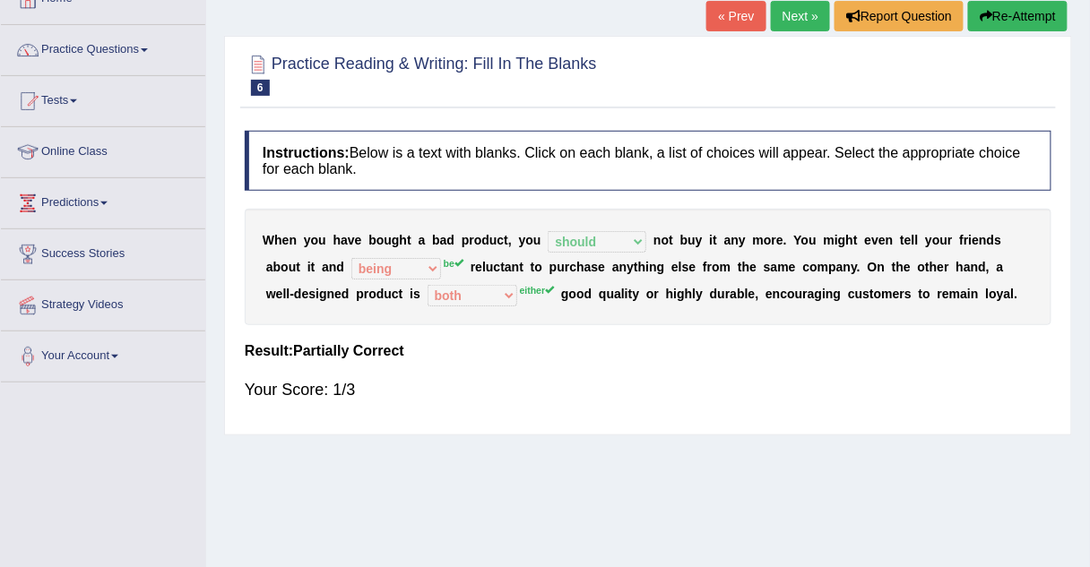
click at [793, 18] on link "Next »" at bounding box center [800, 16] width 59 height 30
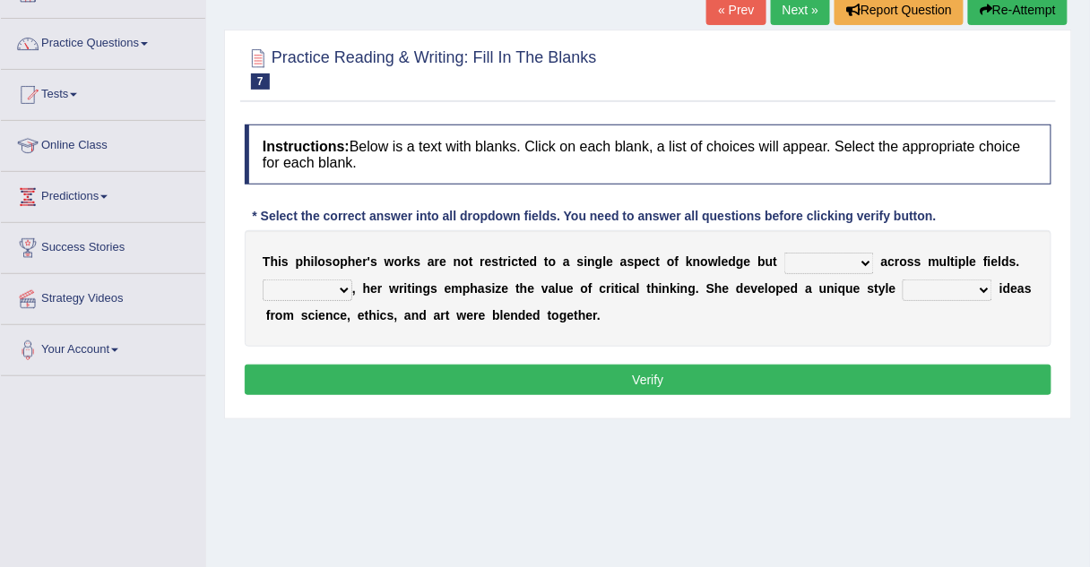
scroll to position [120, 0]
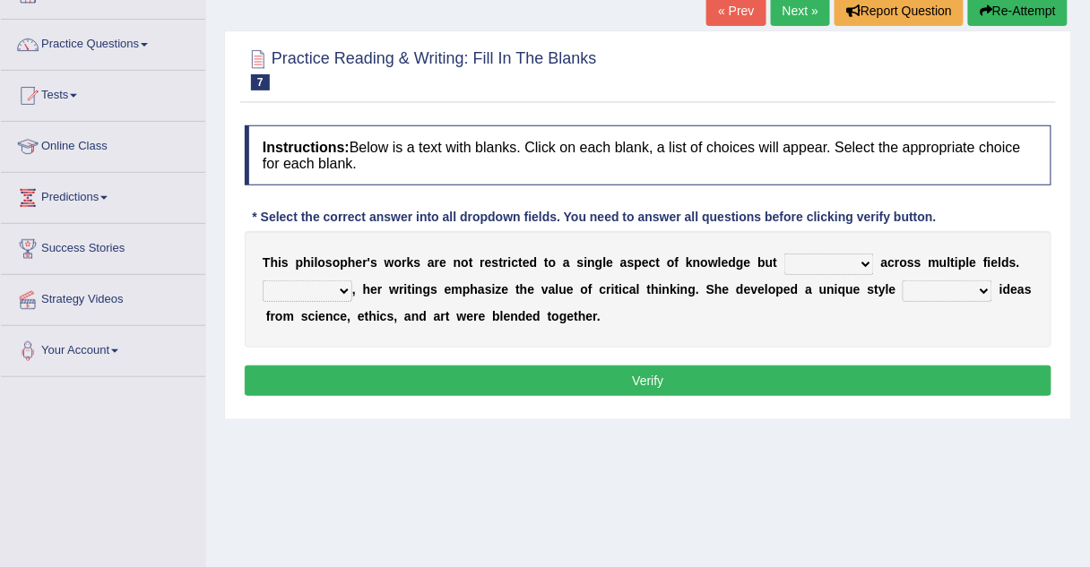
click at [784, 268] on select "constrain contain assemble extend" at bounding box center [829, 265] width 90 height 22
select select "contain"
click at [784, 254] on select "constrain contain assemble extend" at bounding box center [829, 265] width 90 height 22
click at [280, 297] on select "Rather So Moreover Likely" at bounding box center [308, 292] width 90 height 22
